Goal: Use online tool/utility: Utilize a website feature to perform a specific function

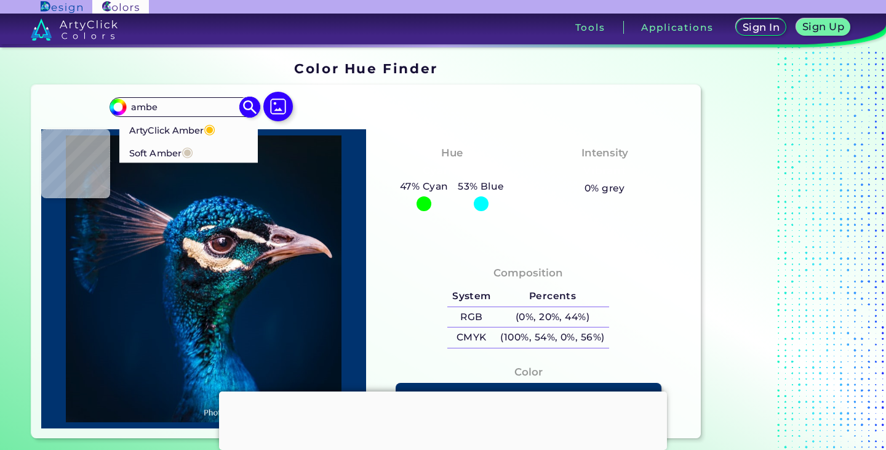
type input "ambe"
click at [178, 130] on p "ArtyClick Amber ◉" at bounding box center [172, 129] width 86 height 23
type input "#ffbf00"
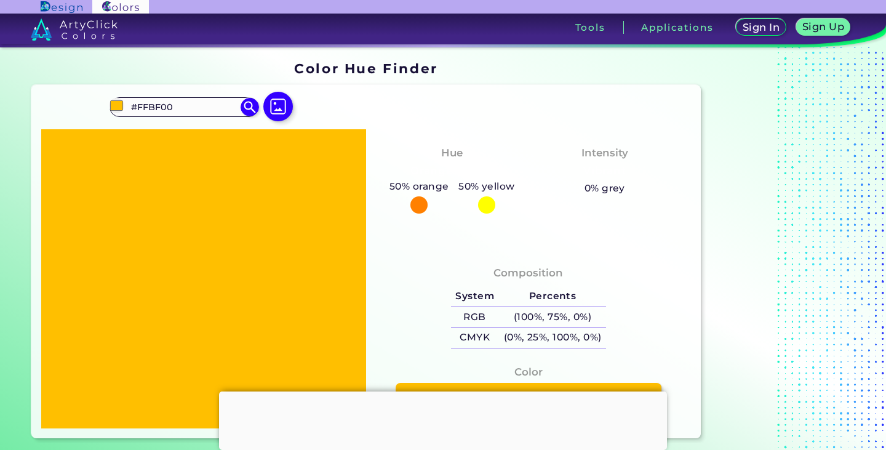
click at [434, 391] on div at bounding box center [443, 391] width 448 height 0
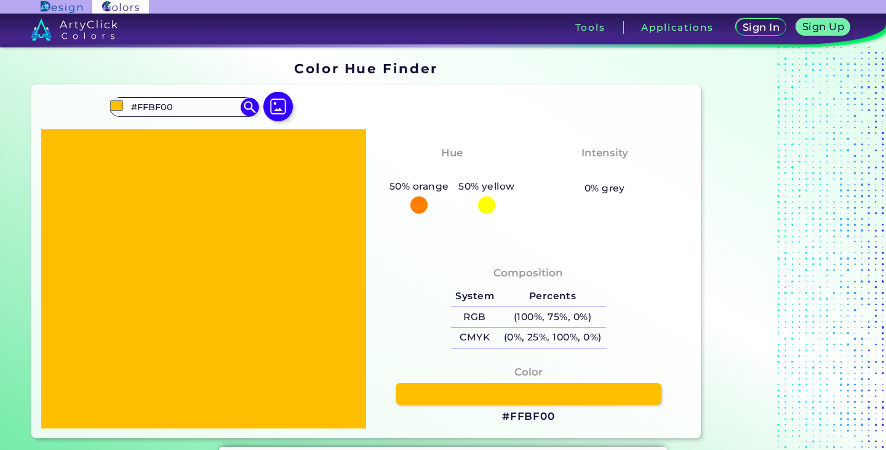
drag, startPoint x: 183, startPoint y: 111, endPoint x: 88, endPoint y: 123, distance: 96.1
click at [95, 122] on div "#ffbf00 #FFBF00 ArtyClick Amber ◉ Soft Amber ◉ Acadia ◉ Acid Green ◉ Aero Blue …" at bounding box center [365, 261] width 669 height 353
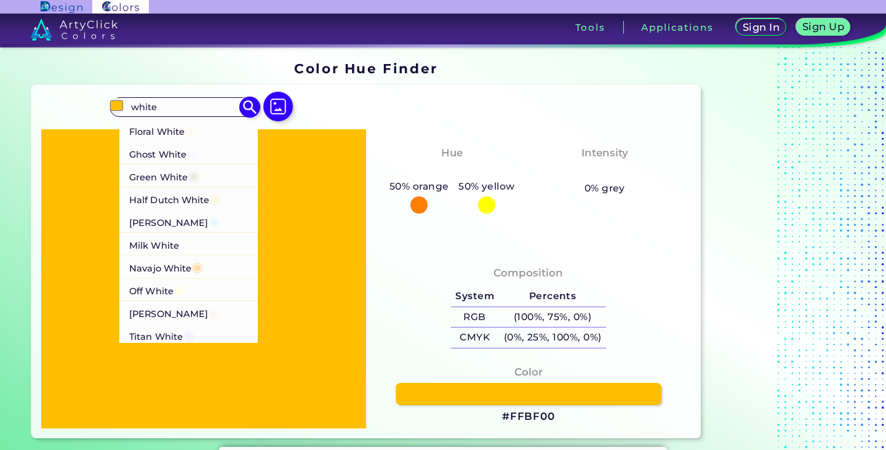
scroll to position [308, 0]
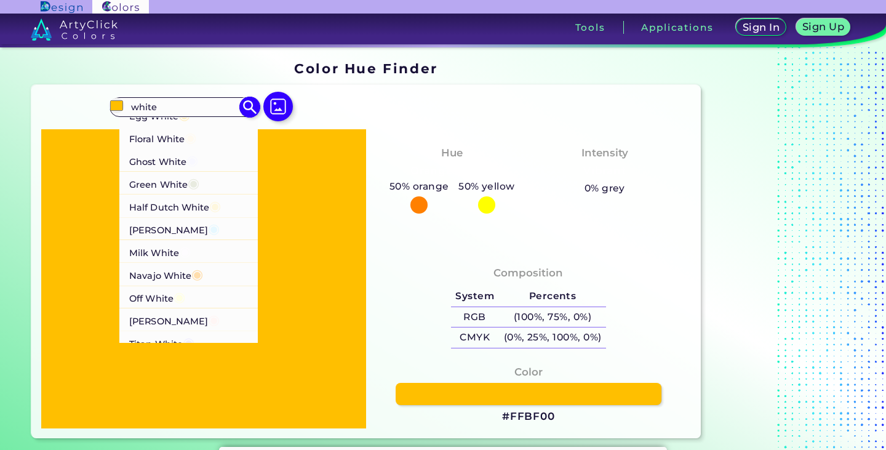
type input "white"
click at [201, 172] on li "Ghost White ◉" at bounding box center [188, 160] width 139 height 23
type input "#f8f8ff"
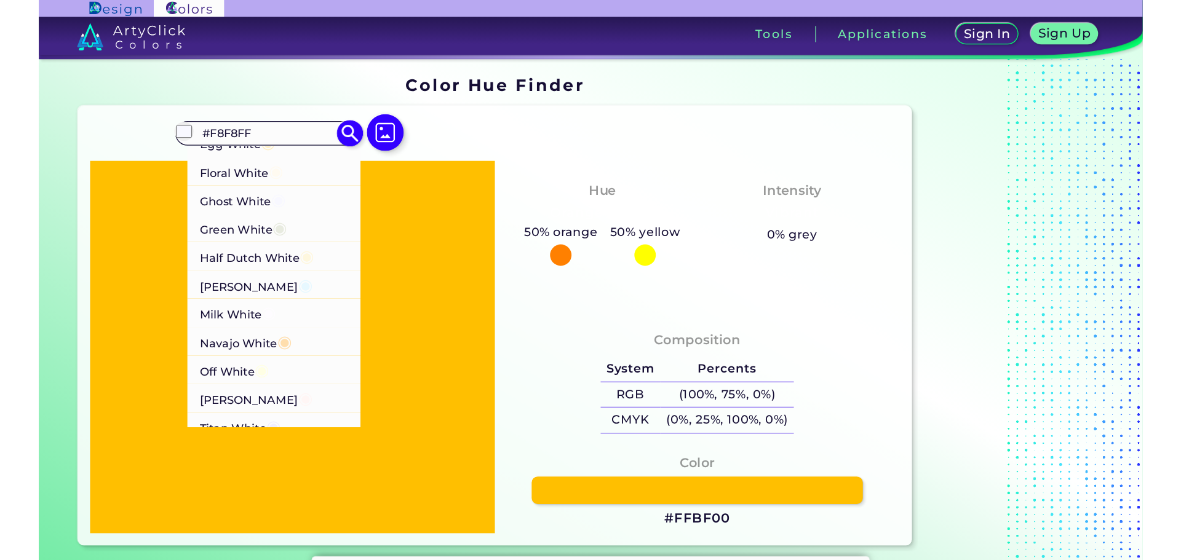
scroll to position [0, 0]
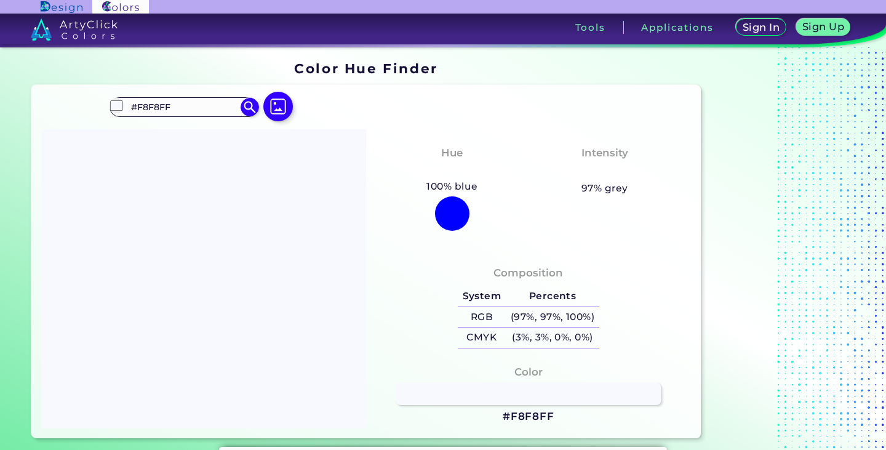
drag, startPoint x: 202, startPoint y: 108, endPoint x: 60, endPoint y: 114, distance: 142.2
click at [71, 114] on div "#f8f8ff #F8F8FF Albescent White ◉ Antique White ◉ Baja White ◉ Barley White ◉ B…" at bounding box center [365, 261] width 669 height 353
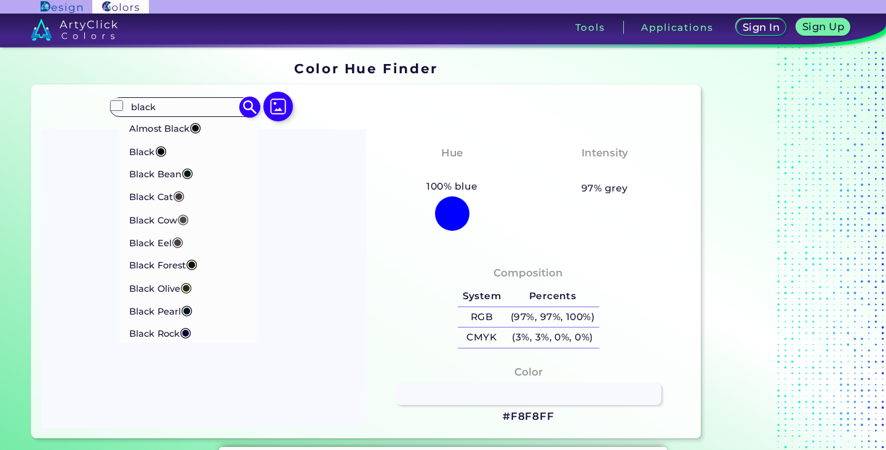
type input "black"
click at [156, 133] on p "Almost Black ◉" at bounding box center [165, 127] width 72 height 23
type input "#070d0d"
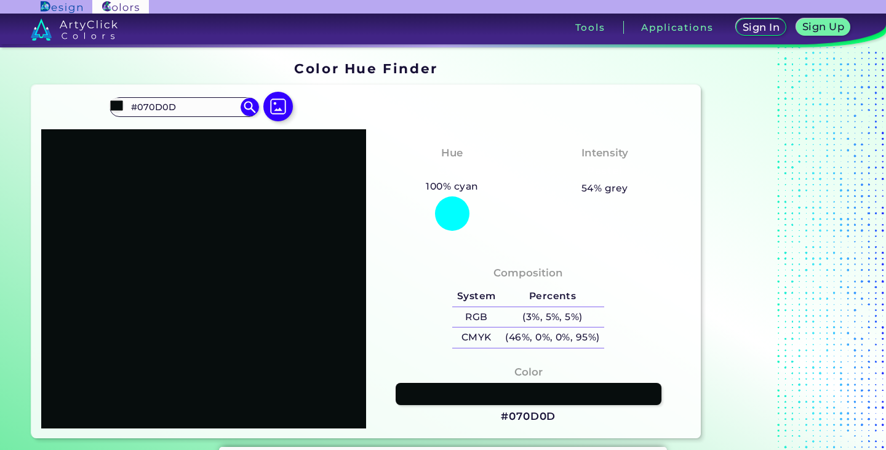
click at [534, 412] on h3 "#070D0D" at bounding box center [528, 416] width 55 height 15
drag, startPoint x: 189, startPoint y: 104, endPoint x: 70, endPoint y: 93, distance: 119.2
click at [76, 93] on div "#070d0d #070D0D Almost Black ◉ Black ◉ Black Bean ◉ Black Cat ◉ Black Cow ◉ Bla…" at bounding box center [365, 261] width 669 height 353
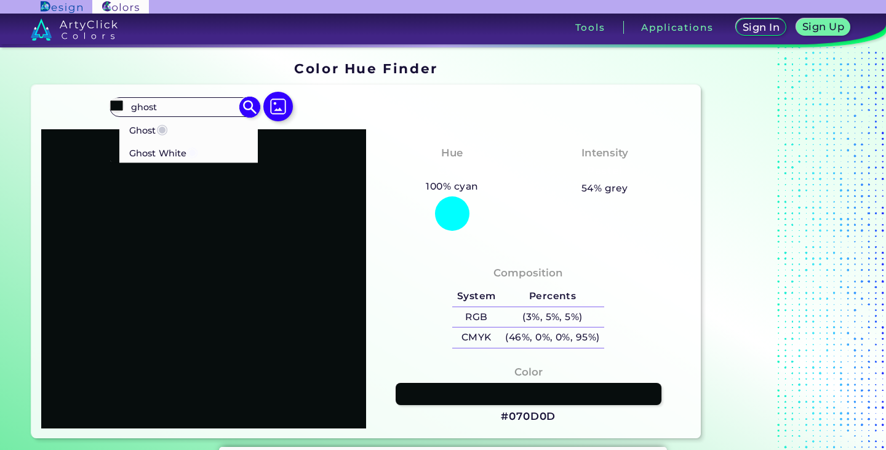
type input "ghost"
click at [162, 155] on p "Ghost White ◉" at bounding box center [163, 151] width 69 height 23
type input "#f8f8ff"
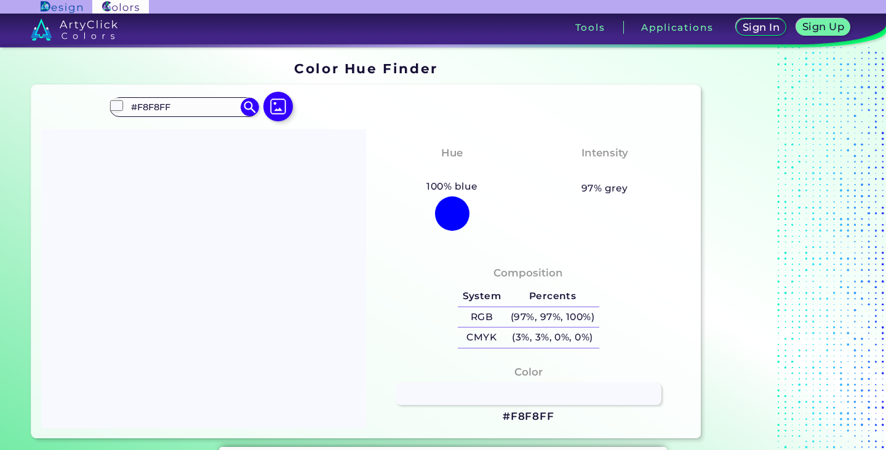
click at [531, 411] on h3 "#F8F8FF" at bounding box center [529, 416] width 52 height 15
drag, startPoint x: 193, startPoint y: 106, endPoint x: 108, endPoint y: 102, distance: 85.7
click at [108, 102] on div "#f8f8ff #F8F8FF Ghost ◉ Ghost White ◉ Acadia ◉ Acid Green ◉ Aero Blue ◉ Alabast…" at bounding box center [365, 261] width 669 height 353
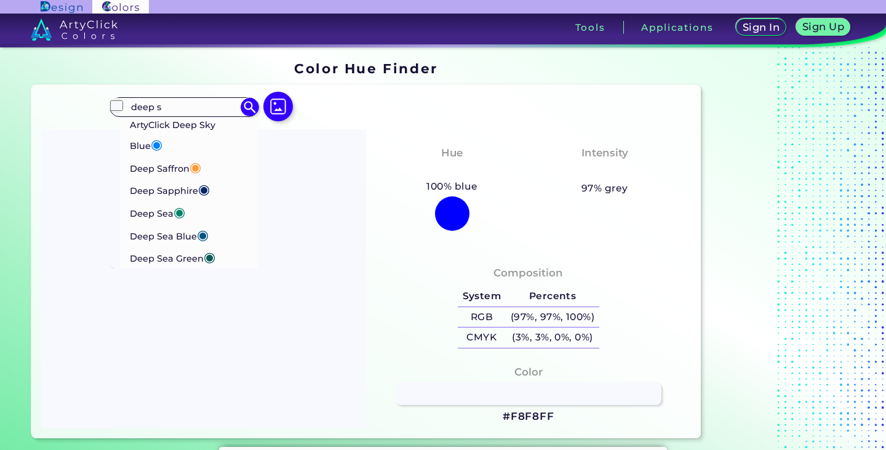
type input "deep s"
click at [179, 120] on p "ArtyClick Deep Sky Blue ◉" at bounding box center [189, 137] width 118 height 38
type input "#007fff"
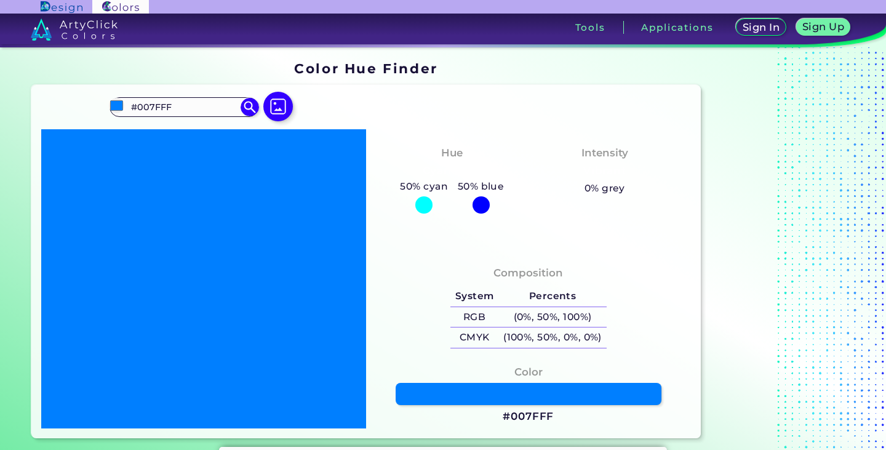
click at [535, 416] on h3 "#007FFF" at bounding box center [528, 416] width 51 height 15
drag, startPoint x: 187, startPoint y: 103, endPoint x: 114, endPoint y: 111, distance: 73.7
click at [114, 111] on div "#007fff #007FFF ArtyClick Deep Sky Blue ◉ Deep Saffron ◉ Deep Sapphire ◉ Deep S…" at bounding box center [184, 107] width 149 height 20
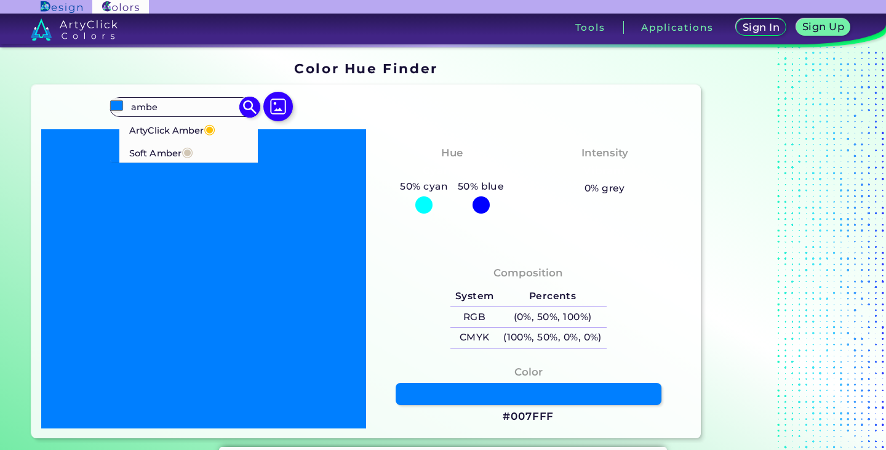
type input "ambe"
click at [148, 122] on p "ArtyClick Amber ◉" at bounding box center [172, 129] width 86 height 23
type input "#ffbf00"
type input "#FFBF00"
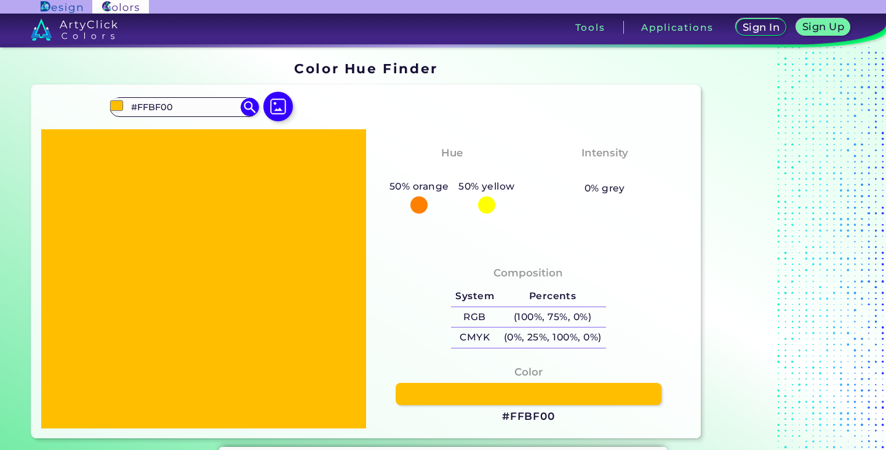
click at [541, 418] on h3 "#FFBF00" at bounding box center [528, 416] width 53 height 15
click at [406, 308] on div "Composition System Percents RGB (100%, 75%, 0%) CMYK (0%, 25%, 100%, 0%)" at bounding box center [528, 308] width 305 height 99
